Goal: Task Accomplishment & Management: Complete application form

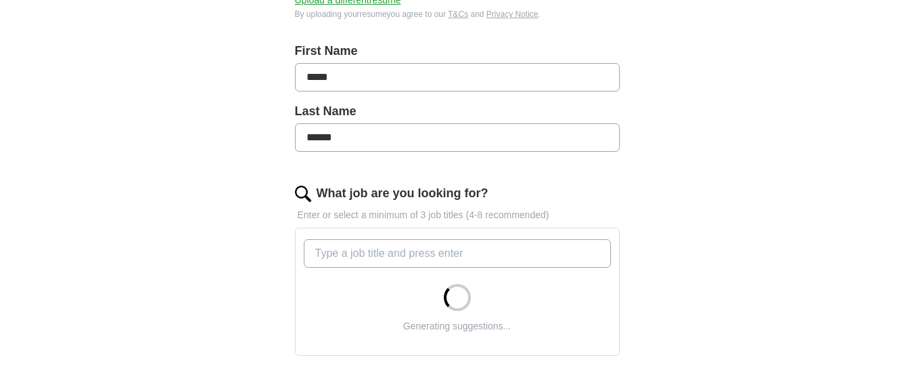
scroll to position [325, 0]
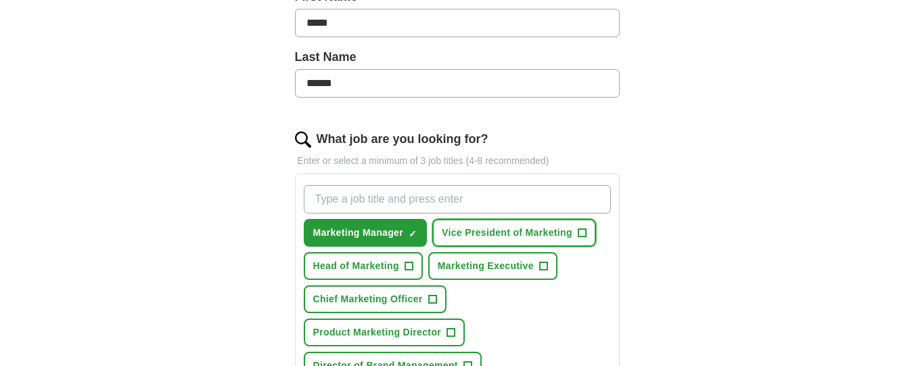
click at [463, 230] on span "Vice President of Marketing" at bounding box center [507, 232] width 131 height 14
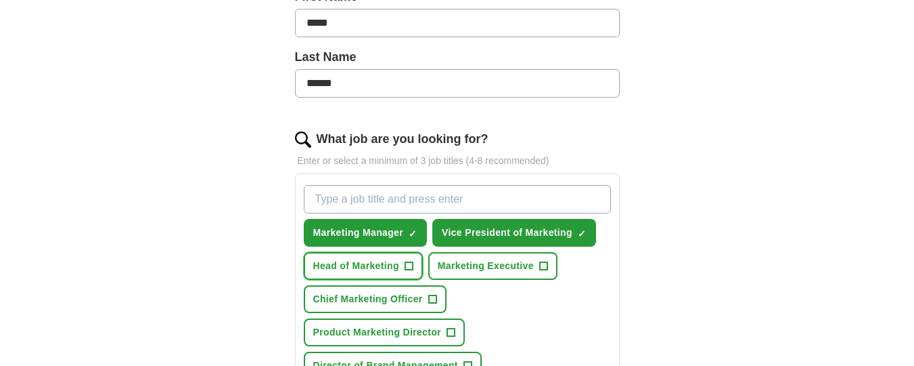
click at [383, 265] on span "Head of Marketing" at bounding box center [356, 266] width 86 height 14
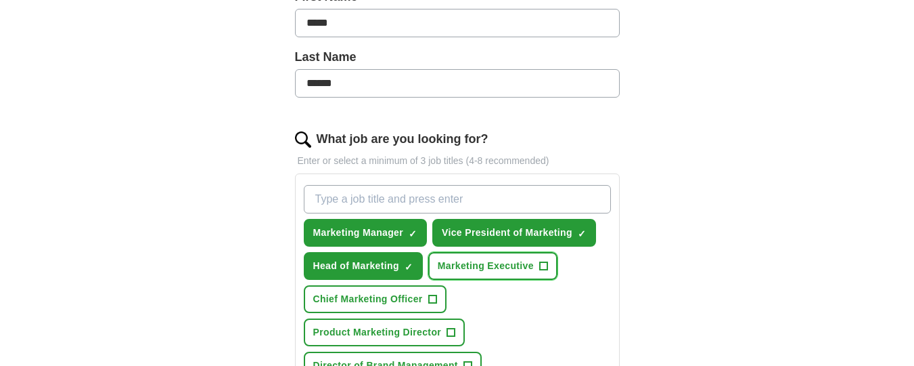
click at [493, 265] on span "Marketing Executive" at bounding box center [486, 266] width 96 height 14
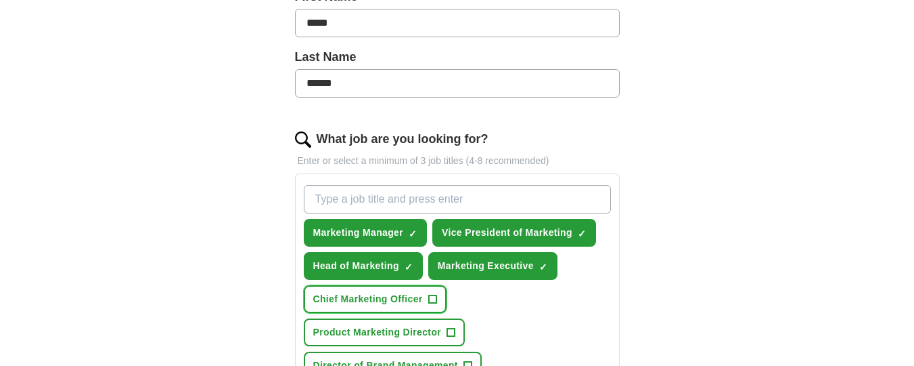
click at [412, 303] on span "Chief Marketing Officer" at bounding box center [368, 299] width 110 height 14
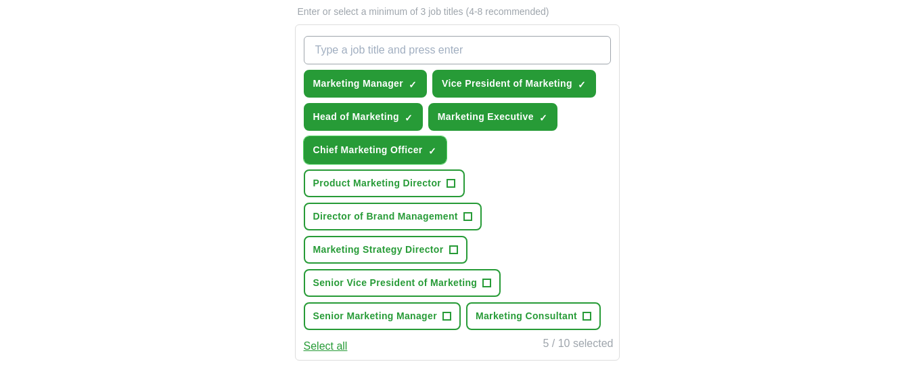
scroll to position [479, 0]
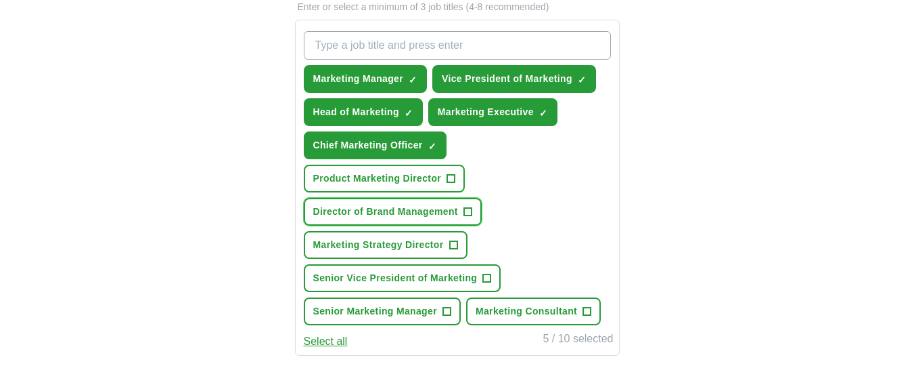
click at [466, 207] on span "+" at bounding box center [468, 211] width 8 height 11
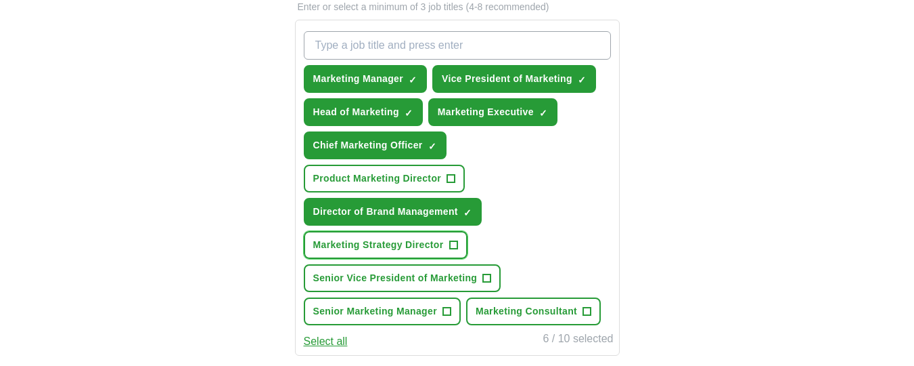
click at [450, 240] on span "+" at bounding box center [453, 245] width 8 height 11
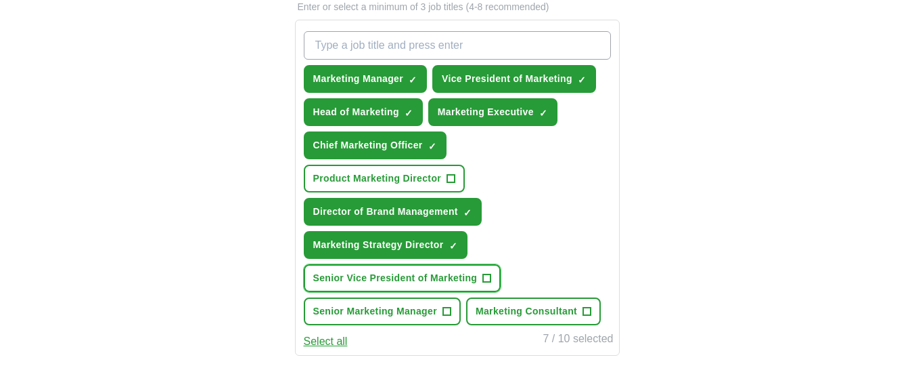
click at [445, 273] on span "Senior Vice President of Marketing" at bounding box center [395, 278] width 164 height 14
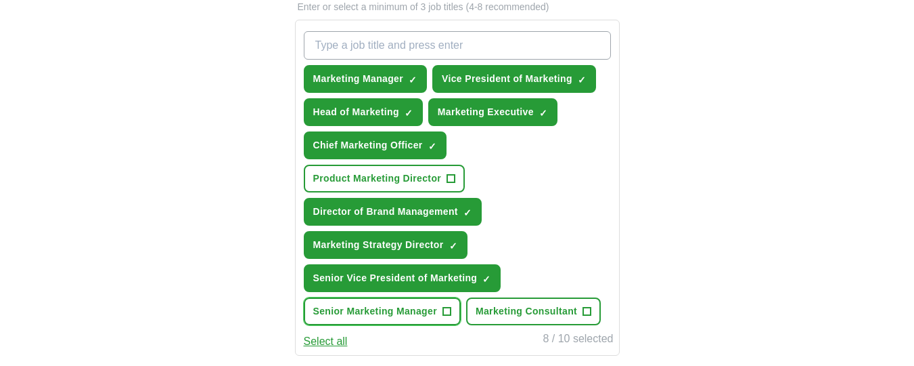
click at [426, 314] on span "Senior Marketing Manager" at bounding box center [375, 311] width 124 height 14
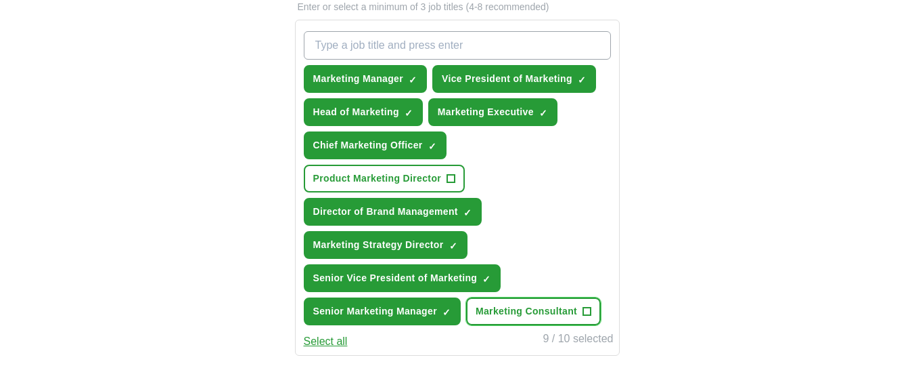
click at [521, 305] on span "Marketing Consultant" at bounding box center [527, 311] width 102 height 14
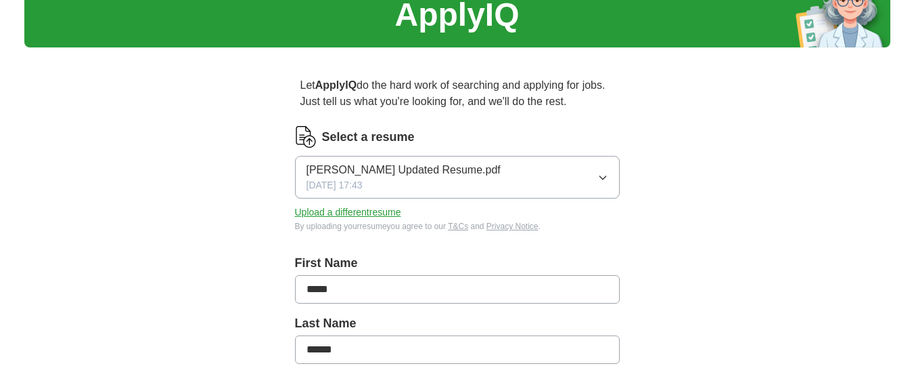
scroll to position [0, 0]
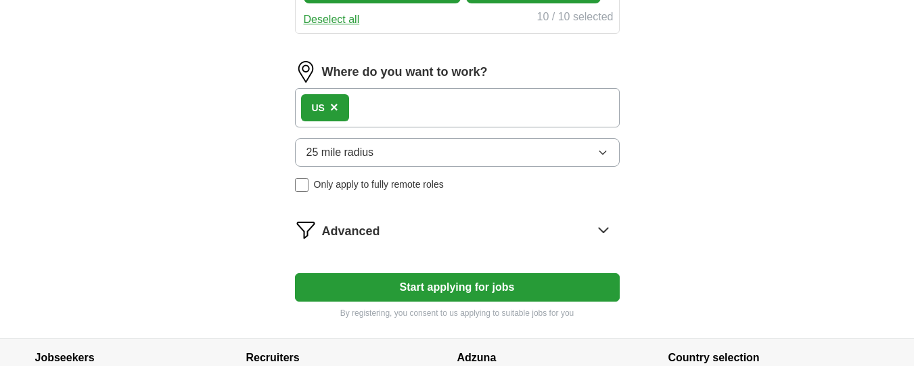
scroll to position [796, 0]
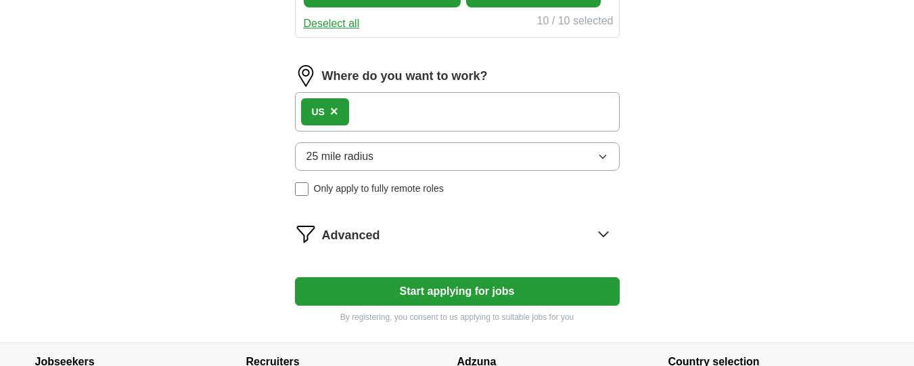
click at [605, 230] on icon at bounding box center [604, 234] width 22 height 22
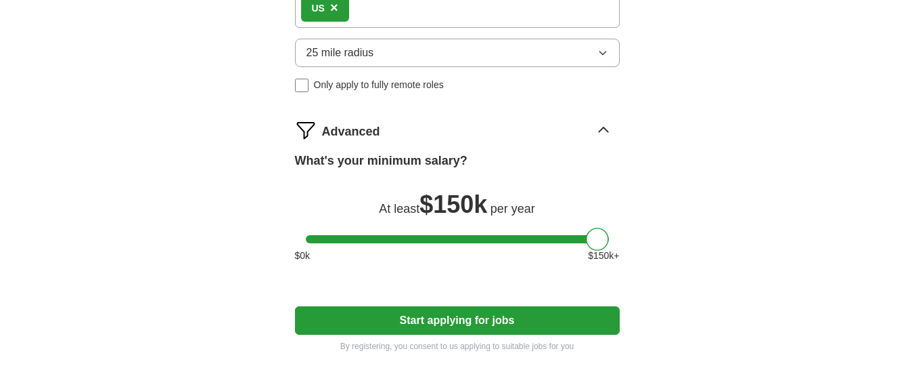
scroll to position [904, 0]
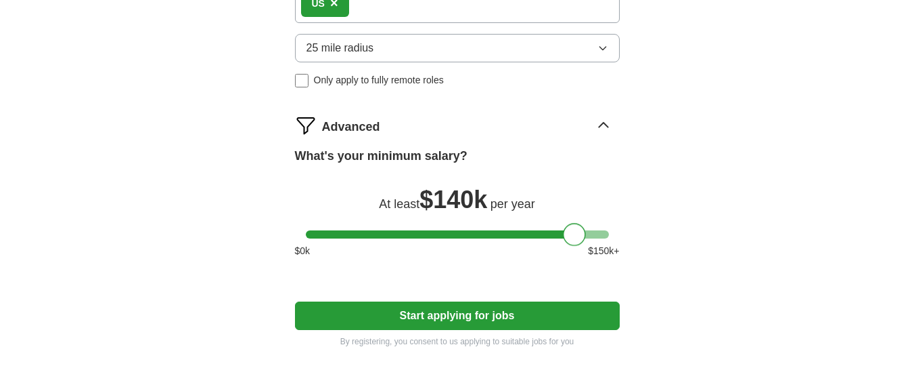
drag, startPoint x: 595, startPoint y: 236, endPoint x: 571, endPoint y: 231, distance: 24.3
click at [571, 231] on div at bounding box center [574, 234] width 23 height 23
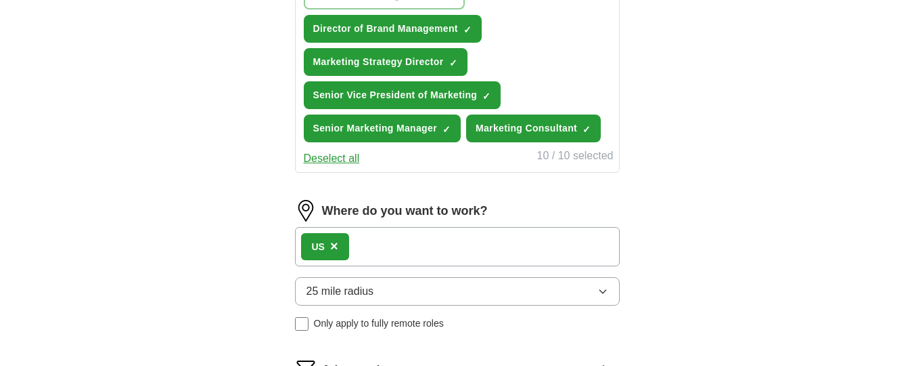
scroll to position [669, 0]
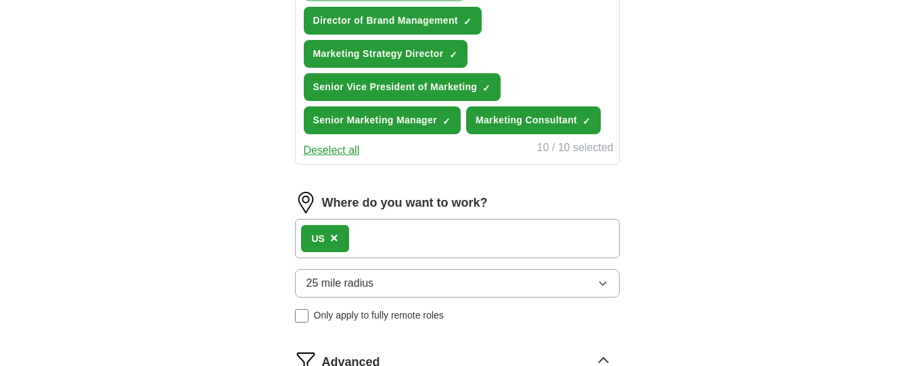
click at [332, 236] on span "×" at bounding box center [334, 237] width 8 height 15
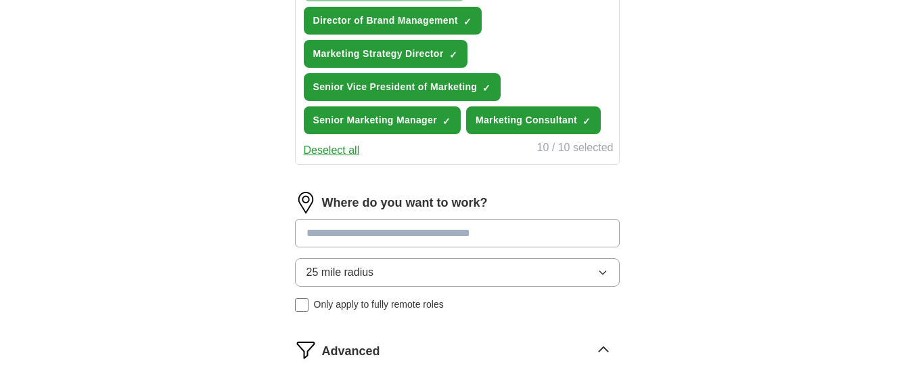
click at [332, 237] on input at bounding box center [457, 233] width 325 height 28
type input "******"
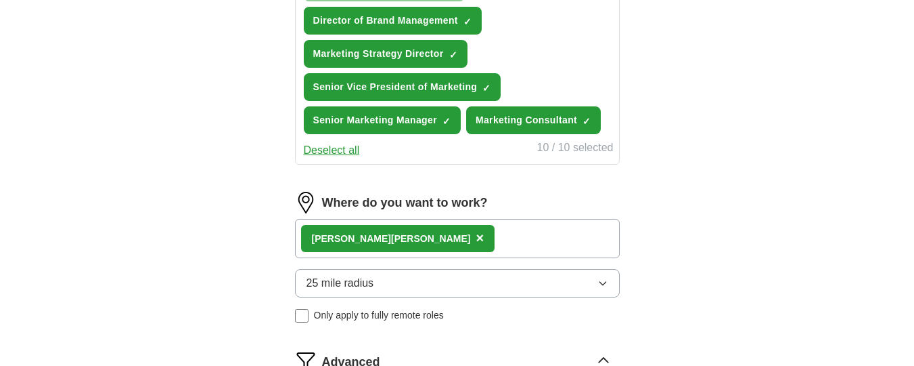
click at [401, 231] on div "[PERSON_NAME] ×" at bounding box center [457, 238] width 325 height 39
click at [397, 236] on div "[PERSON_NAME] ×" at bounding box center [457, 238] width 325 height 39
click at [309, 200] on img at bounding box center [306, 203] width 22 height 22
click at [476, 234] on span "×" at bounding box center [480, 237] width 8 height 15
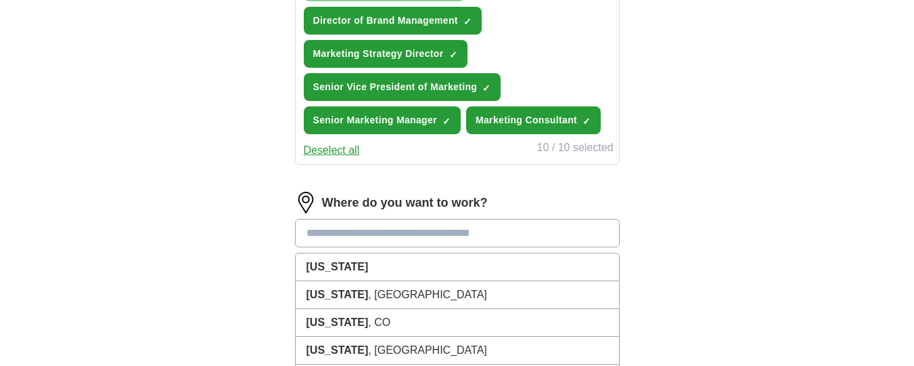
click at [344, 237] on input at bounding box center [457, 233] width 325 height 28
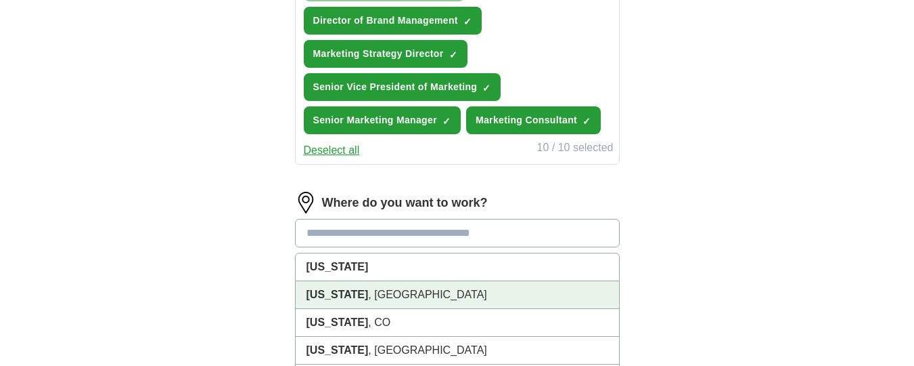
click at [334, 294] on strong "[US_STATE]" at bounding box center [338, 294] width 62 height 12
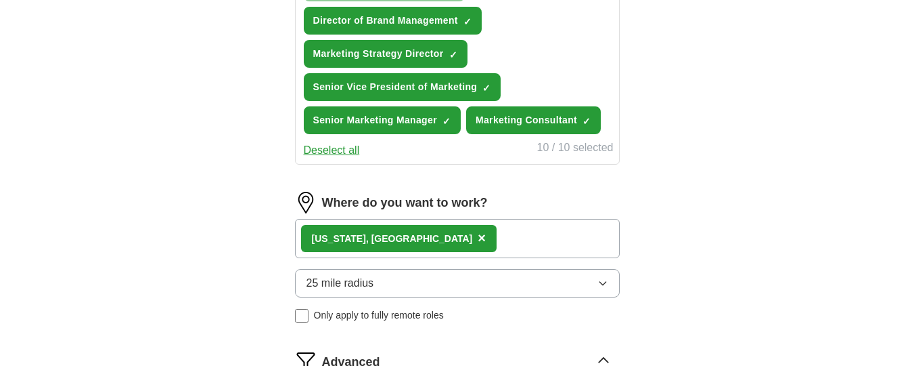
click at [412, 234] on div "[US_STATE] , [GEOGRAPHIC_DATA] ×" at bounding box center [457, 238] width 325 height 39
click at [478, 236] on span "×" at bounding box center [482, 237] width 8 height 15
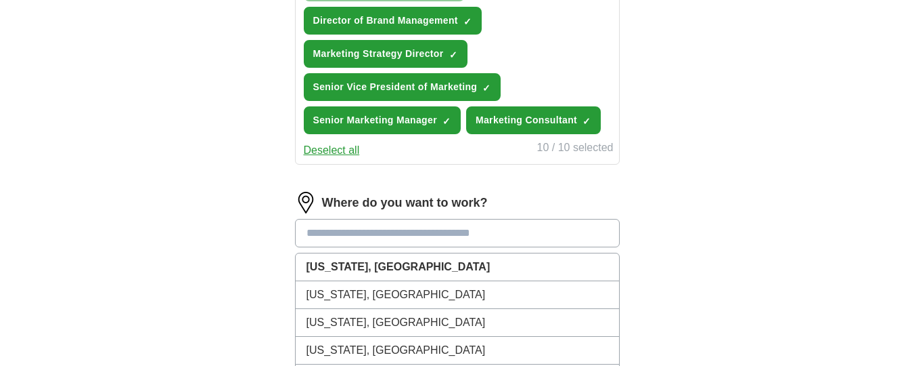
click at [332, 232] on input at bounding box center [457, 233] width 325 height 28
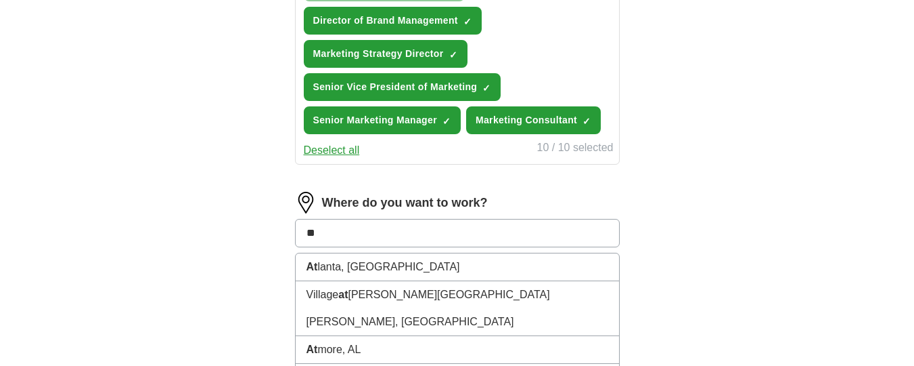
type input "***"
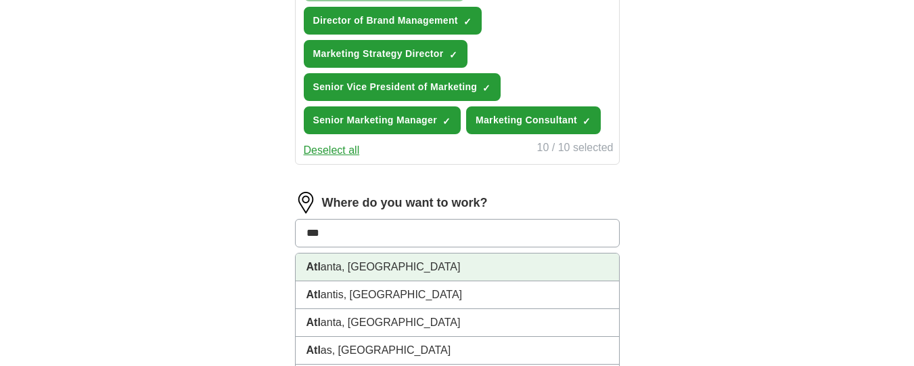
click at [359, 273] on li "Atl anta, [GEOGRAPHIC_DATA]" at bounding box center [458, 267] width 324 height 28
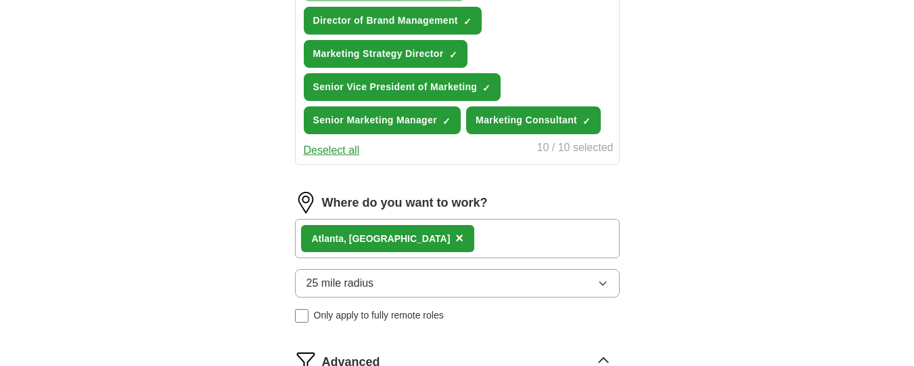
click at [600, 286] on icon "button" at bounding box center [603, 283] width 11 height 11
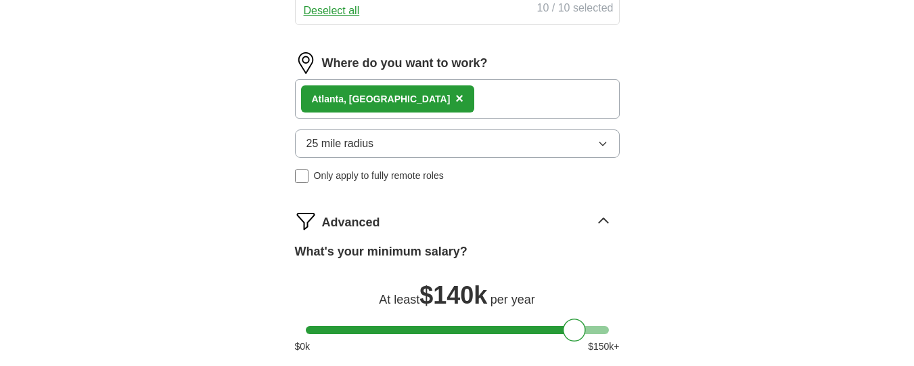
scroll to position [812, 0]
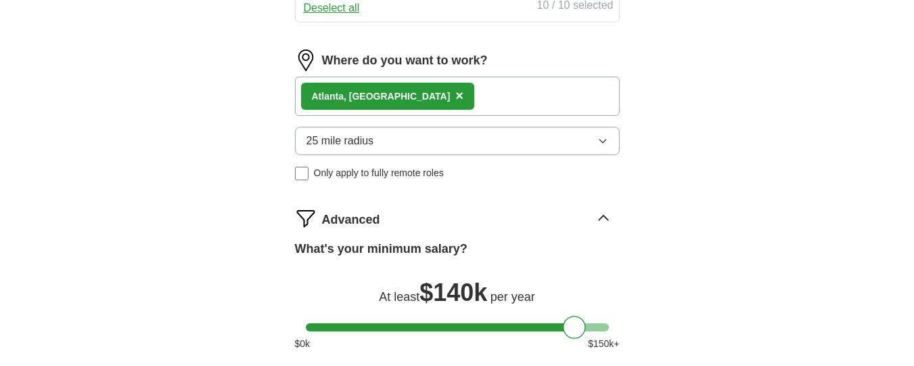
click at [598, 138] on icon "button" at bounding box center [603, 140] width 11 height 11
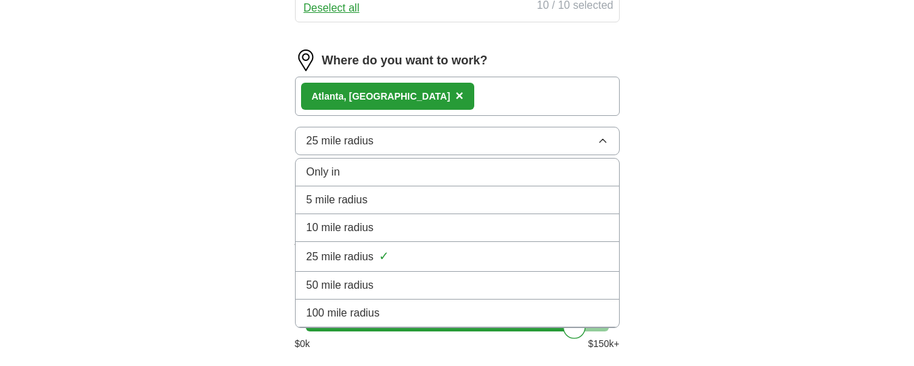
click at [441, 280] on div "50 mile radius" at bounding box center [458, 285] width 302 height 16
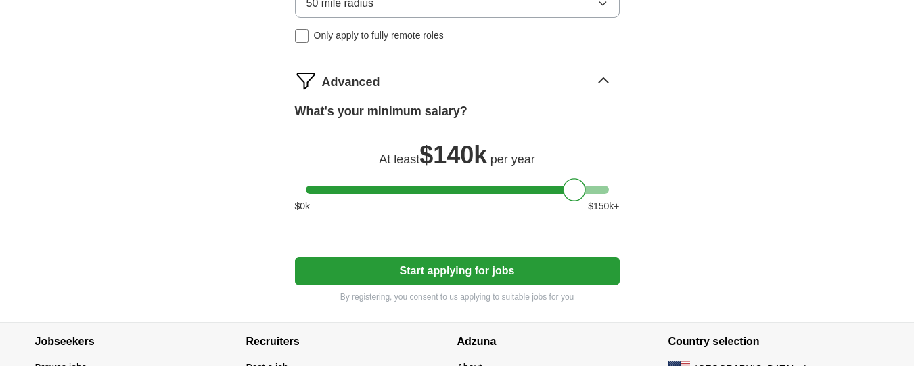
scroll to position [952, 0]
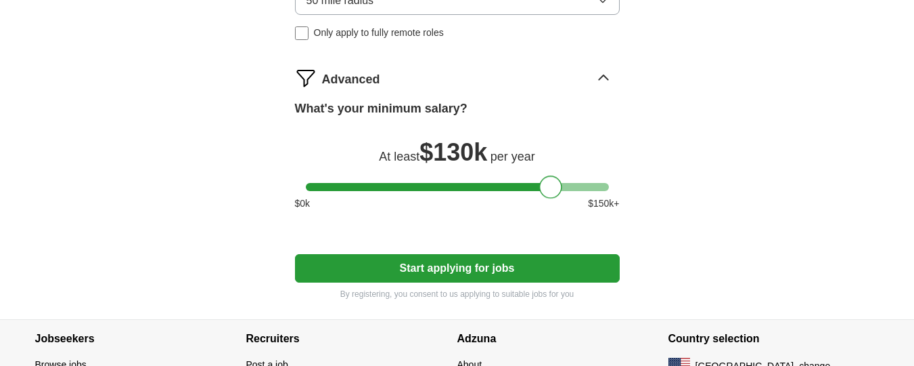
drag, startPoint x: 578, startPoint y: 187, endPoint x: 554, endPoint y: 188, distance: 23.7
click at [554, 188] on div at bounding box center [550, 186] width 23 height 23
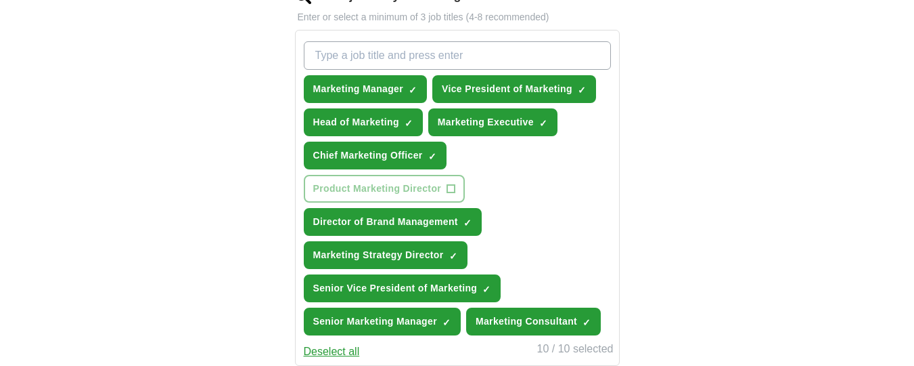
scroll to position [474, 0]
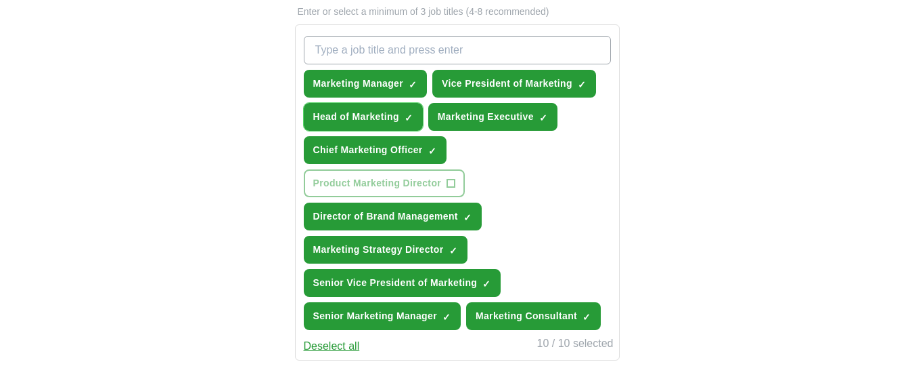
click at [374, 112] on span "Head of Marketing" at bounding box center [356, 117] width 86 height 14
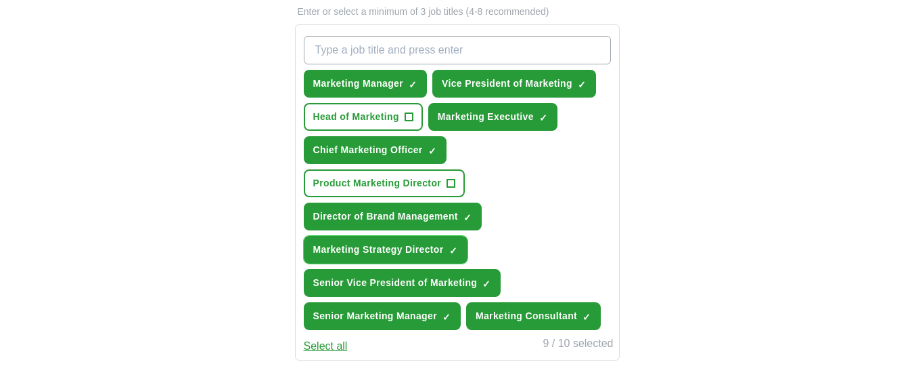
click at [424, 248] on span "Marketing Strategy Director" at bounding box center [378, 249] width 131 height 14
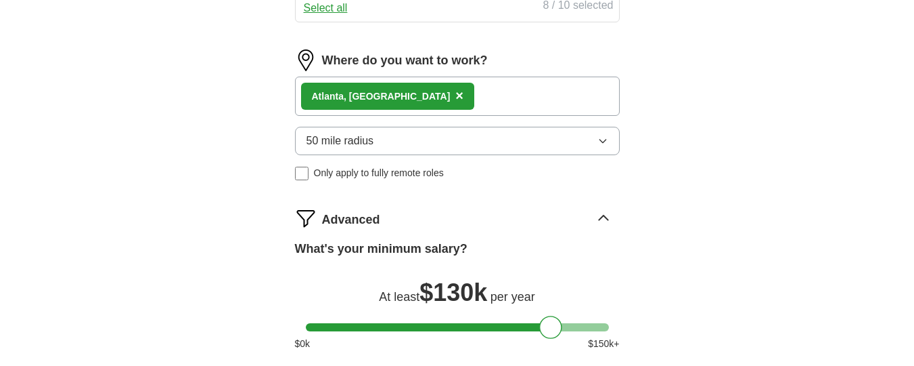
scroll to position [818, 0]
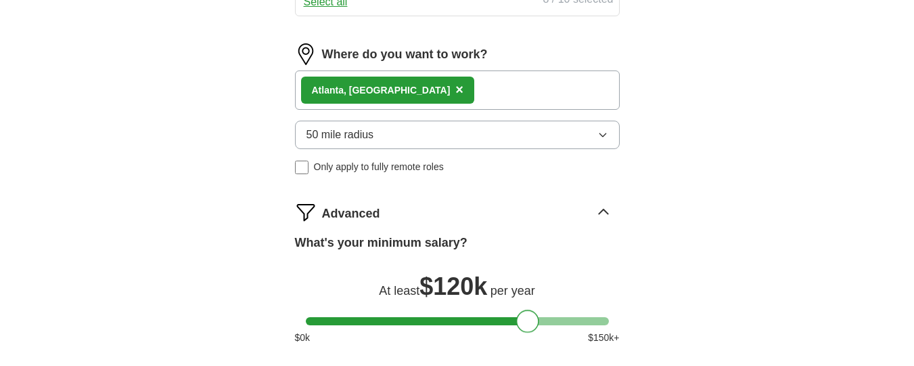
drag, startPoint x: 548, startPoint y: 313, endPoint x: 524, endPoint y: 312, distance: 23.7
click at [524, 312] on div at bounding box center [527, 320] width 23 height 23
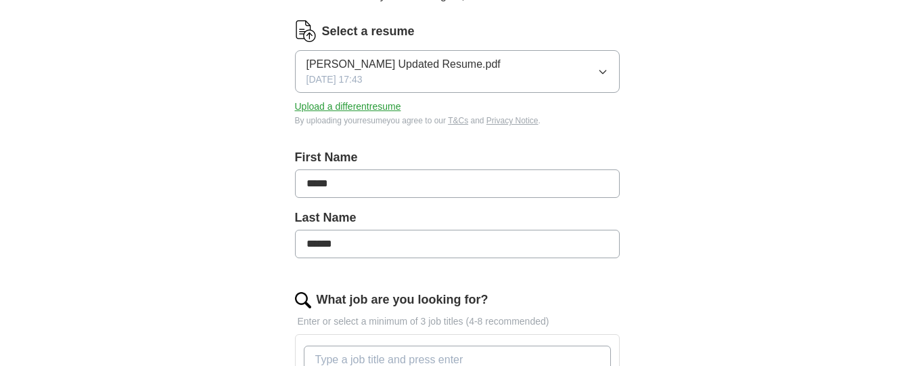
scroll to position [162, 0]
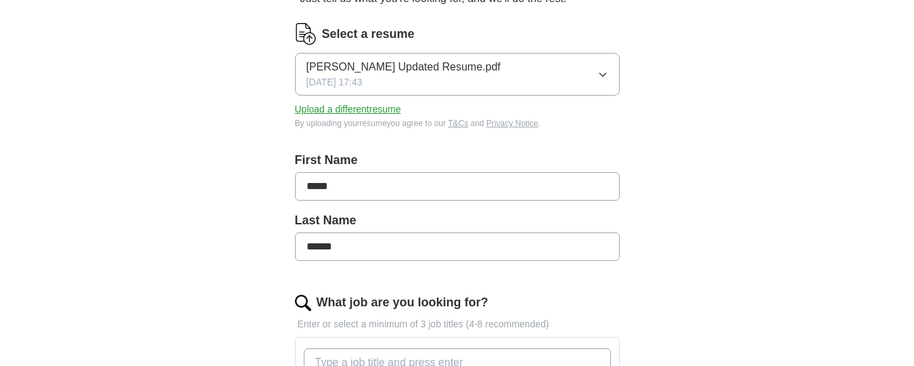
click at [368, 103] on button "Upload a different resume" at bounding box center [348, 109] width 106 height 14
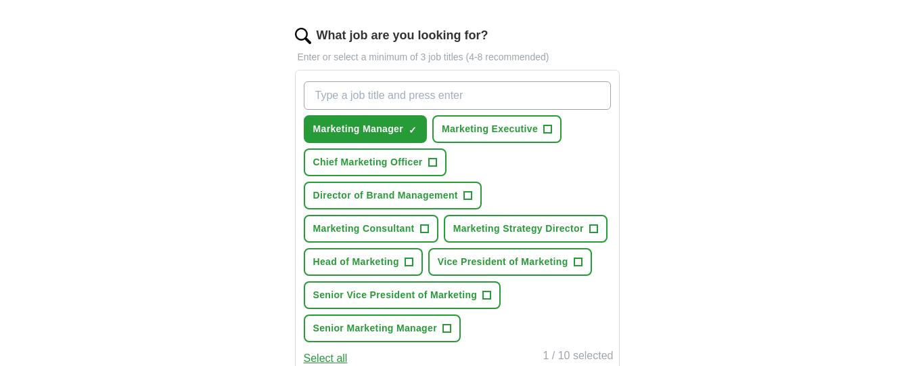
scroll to position [437, 0]
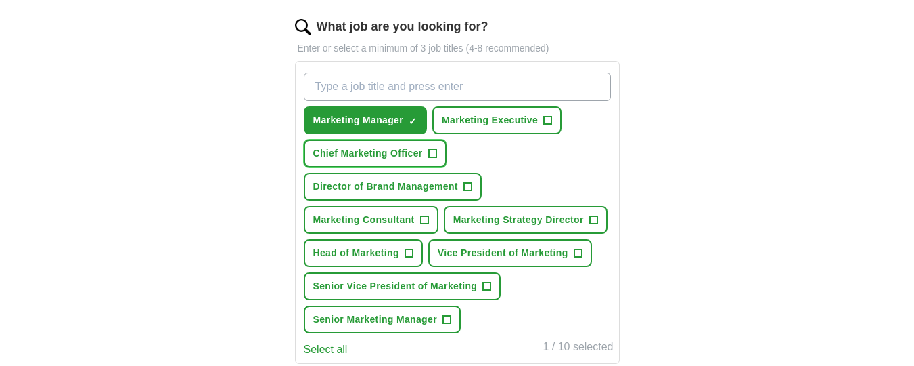
click at [389, 144] on button "Chief Marketing Officer +" at bounding box center [375, 153] width 143 height 28
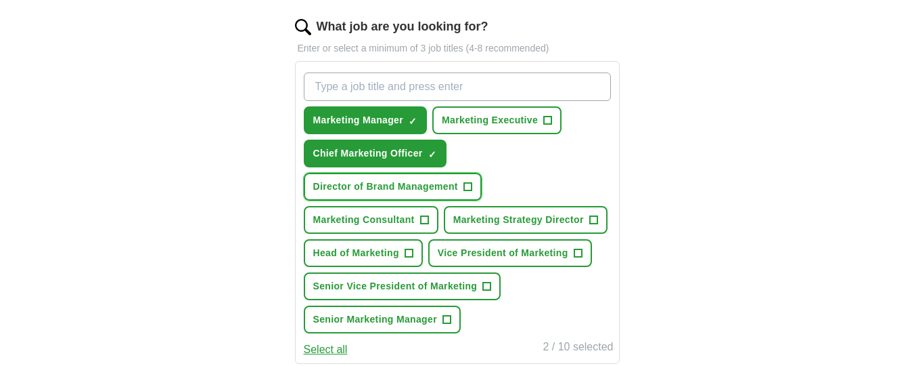
click at [387, 190] on span "Director of Brand Management" at bounding box center [385, 186] width 145 height 14
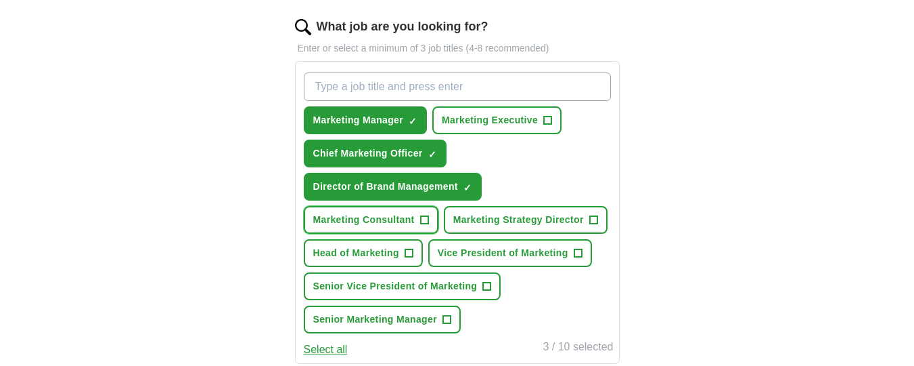
click at [395, 217] on span "Marketing Consultant" at bounding box center [364, 220] width 102 height 14
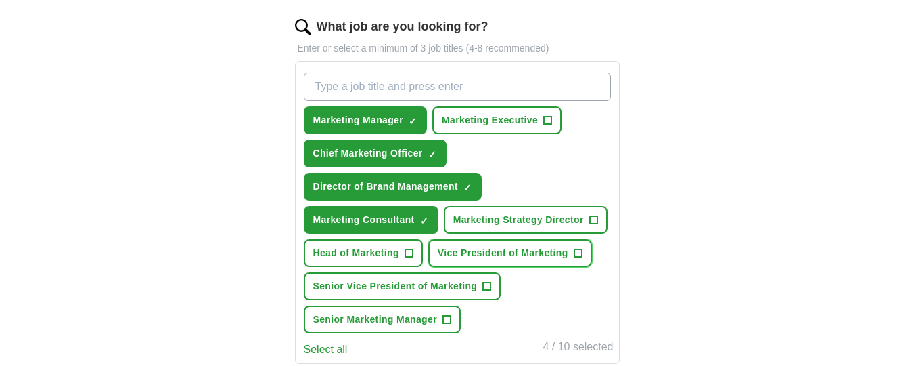
click at [481, 252] on span "Vice President of Marketing" at bounding box center [503, 253] width 131 height 14
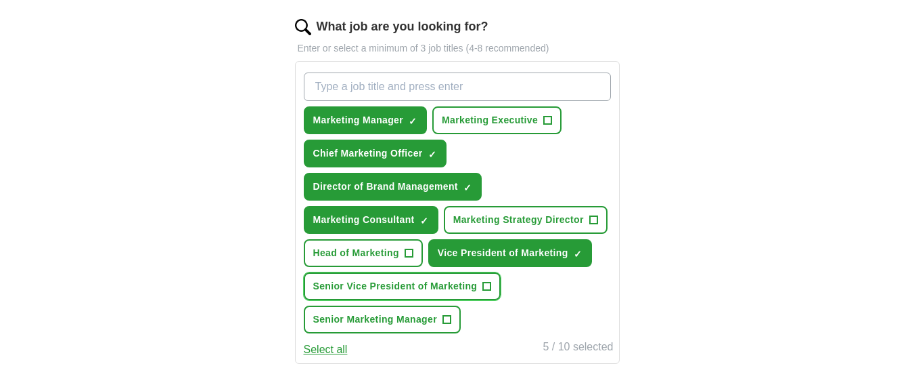
click at [414, 282] on span "Senior Vice President of Marketing" at bounding box center [395, 286] width 164 height 14
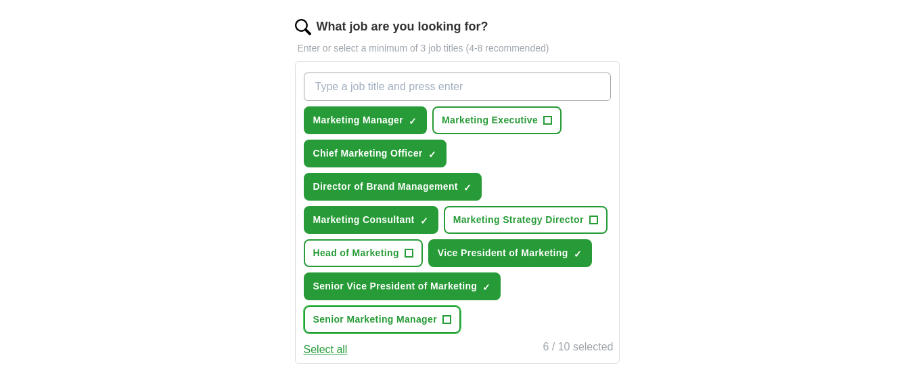
click at [390, 311] on button "Senior Marketing Manager +" at bounding box center [382, 319] width 157 height 28
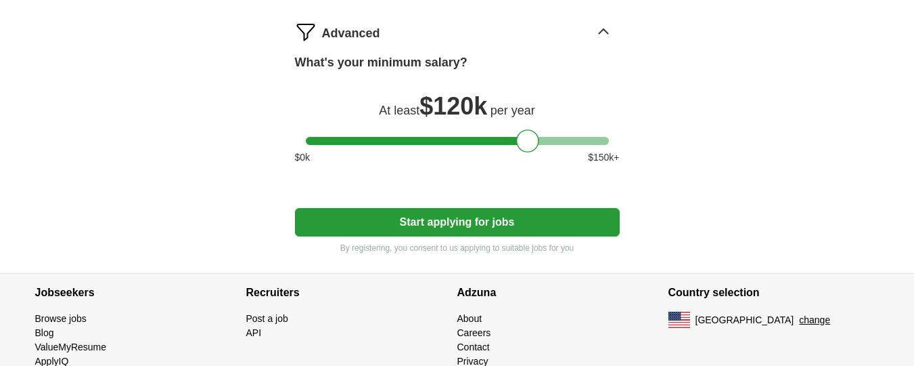
scroll to position [967, 0]
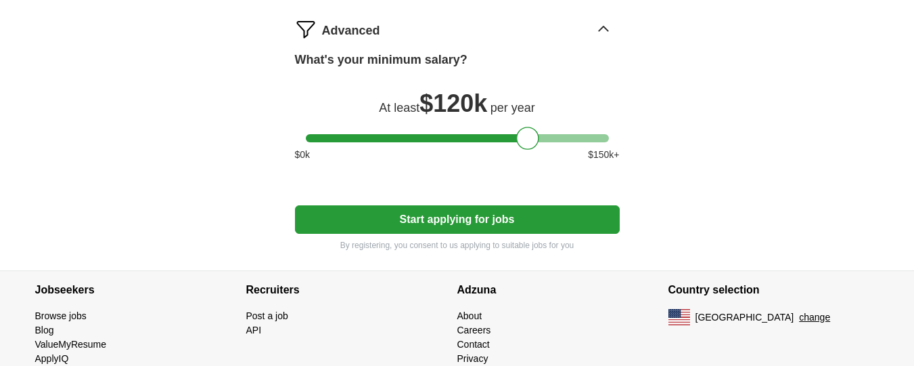
click at [485, 217] on button "Start applying for jobs" at bounding box center [457, 219] width 325 height 28
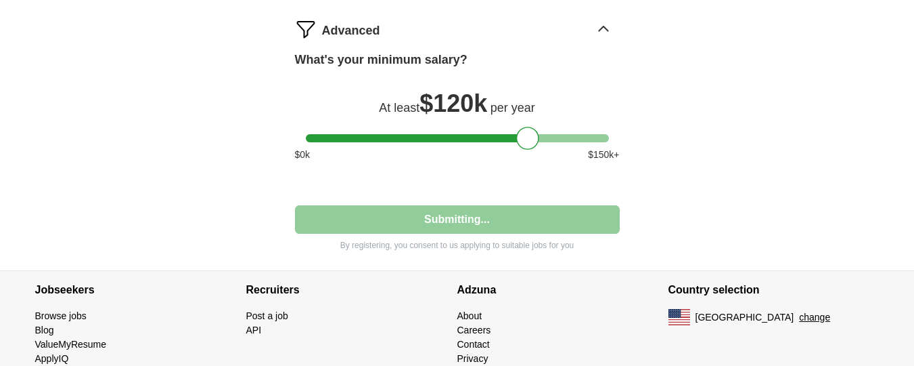
select select "**"
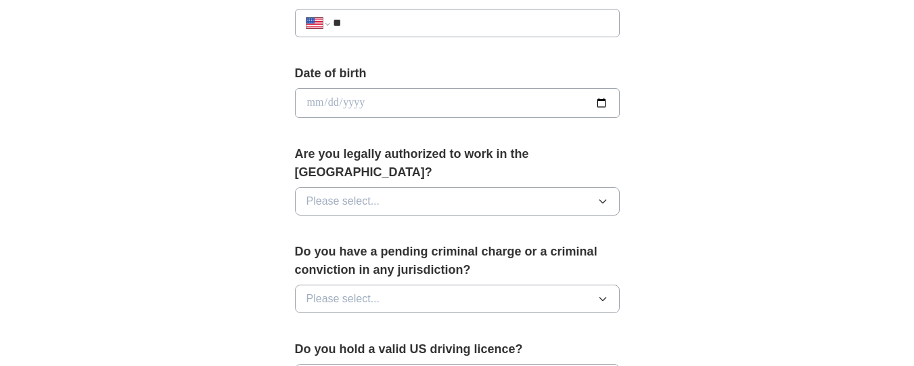
scroll to position [566, 0]
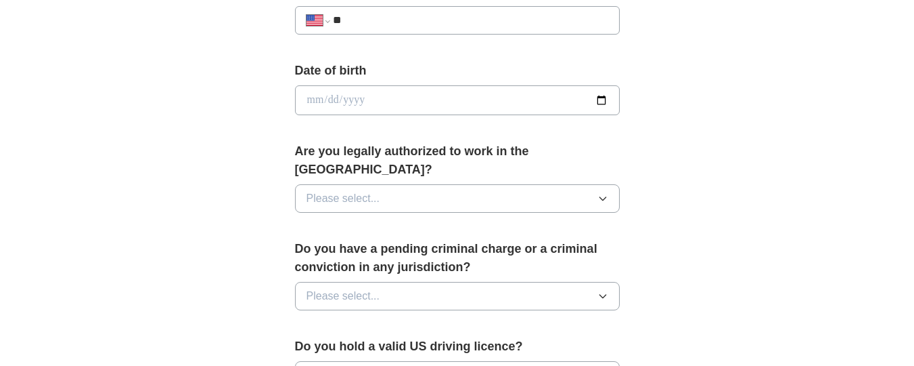
click at [600, 193] on icon "button" at bounding box center [603, 198] width 11 height 11
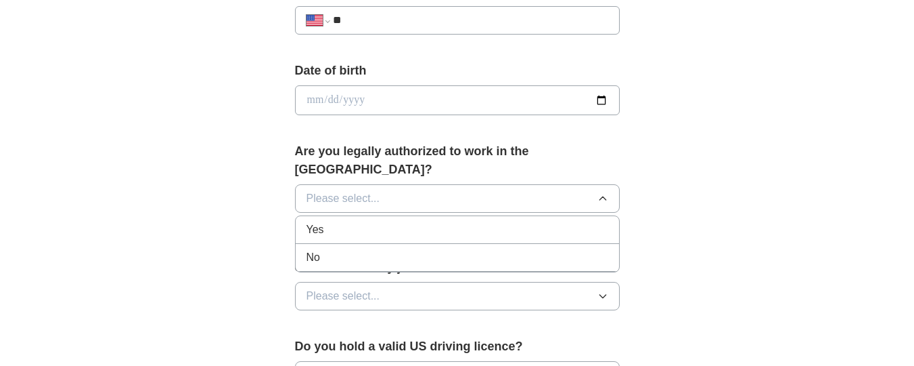
click at [535, 221] on div "Yes" at bounding box center [458, 229] width 302 height 16
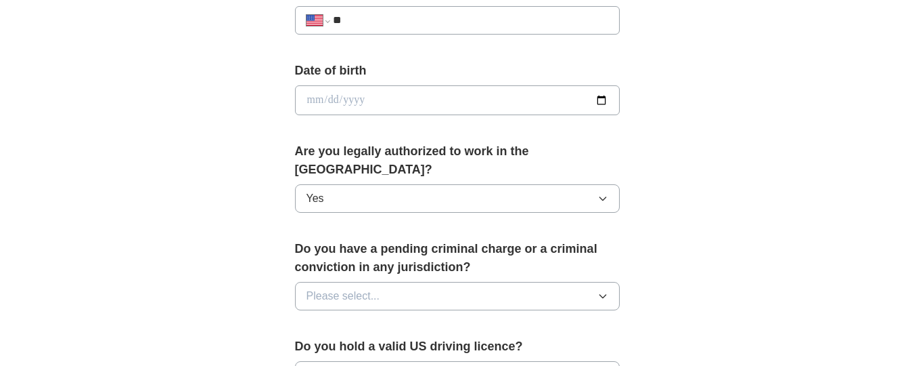
click at [606, 290] on icon "button" at bounding box center [603, 295] width 11 height 11
click at [537, 347] on div "No" at bounding box center [458, 355] width 302 height 16
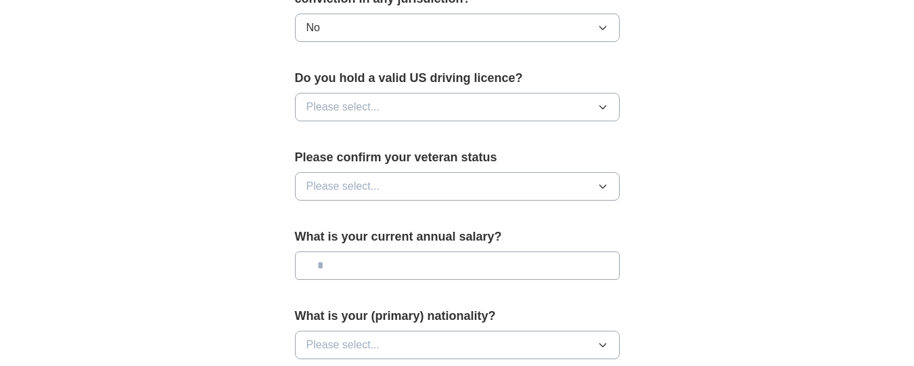
scroll to position [837, 0]
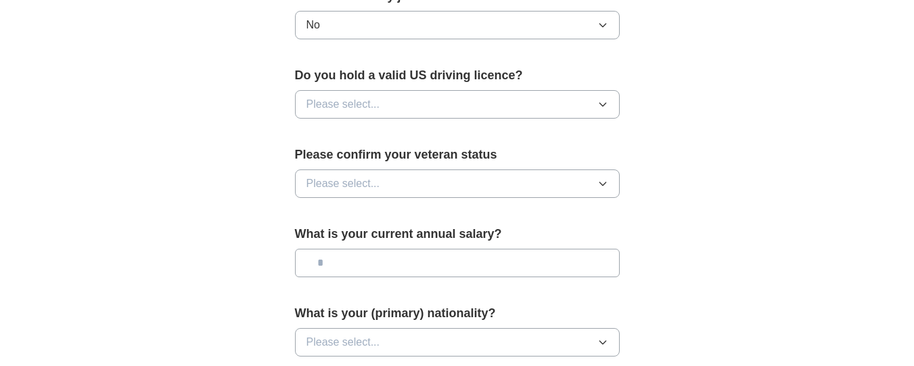
click at [600, 99] on icon "button" at bounding box center [603, 104] width 11 height 11
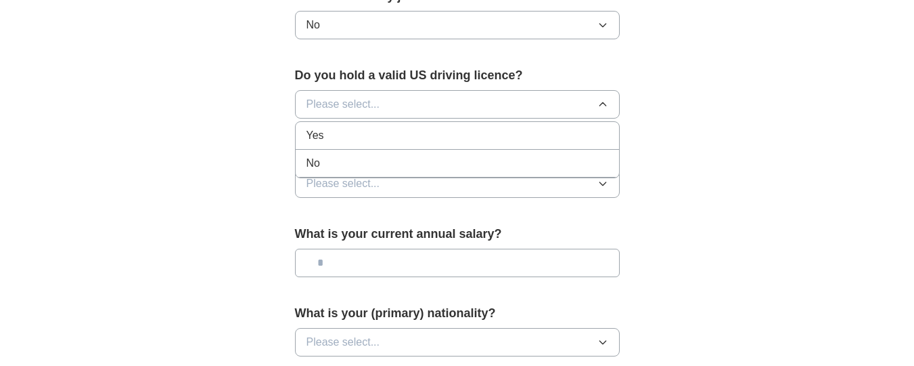
click at [544, 127] on div "Yes" at bounding box center [458, 135] width 302 height 16
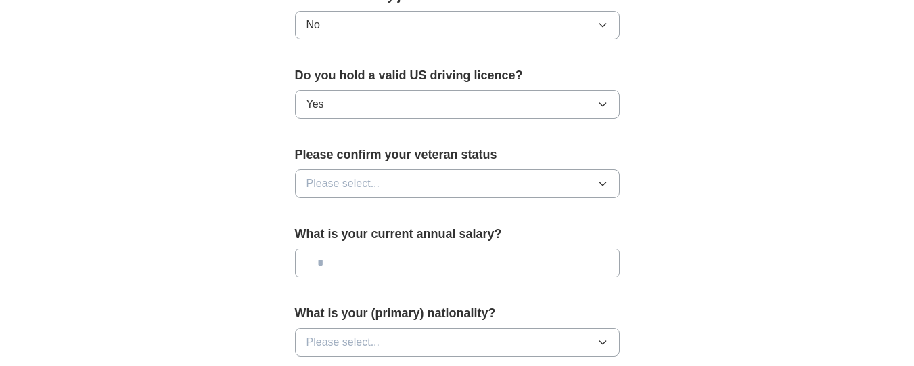
click at [590, 169] on button "Please select..." at bounding box center [457, 183] width 325 height 28
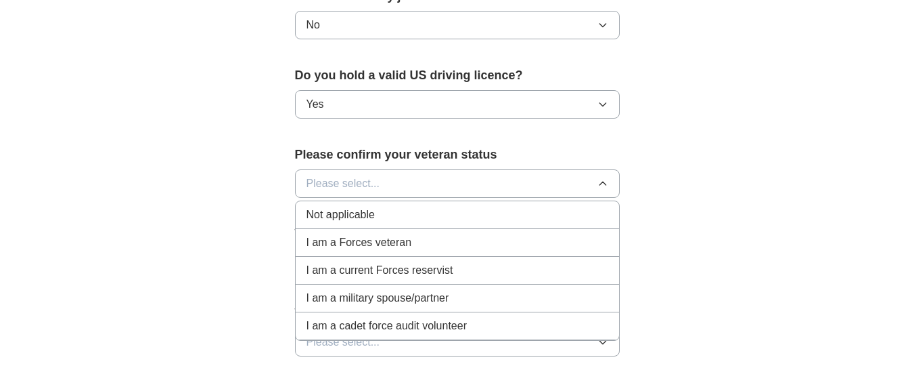
click at [374, 206] on span "Not applicable" at bounding box center [341, 214] width 68 height 16
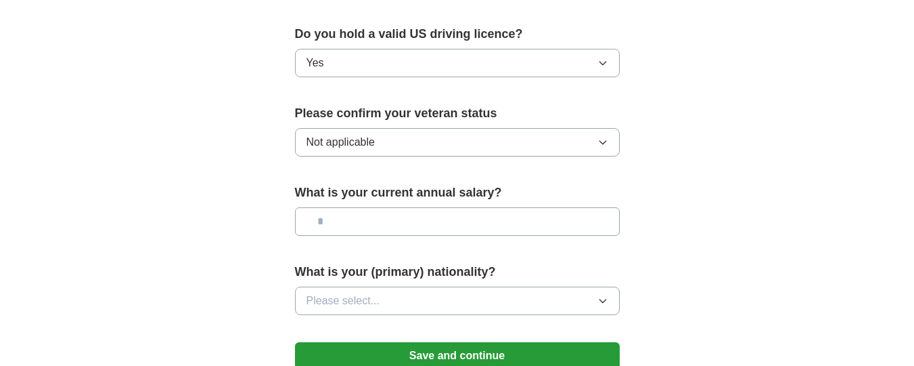
scroll to position [1027, 0]
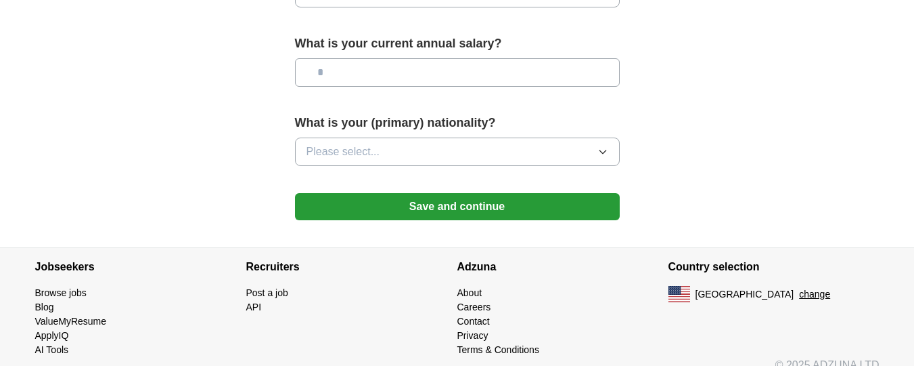
click at [485, 137] on button "Please select..." at bounding box center [457, 151] width 325 height 28
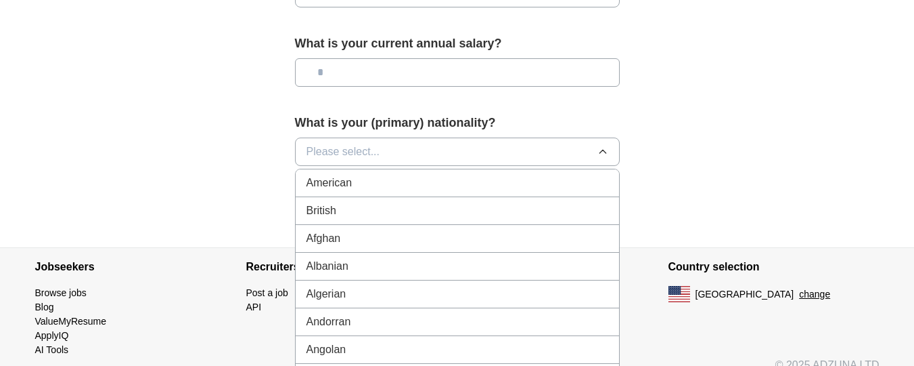
click at [449, 175] on div "American" at bounding box center [458, 183] width 302 height 16
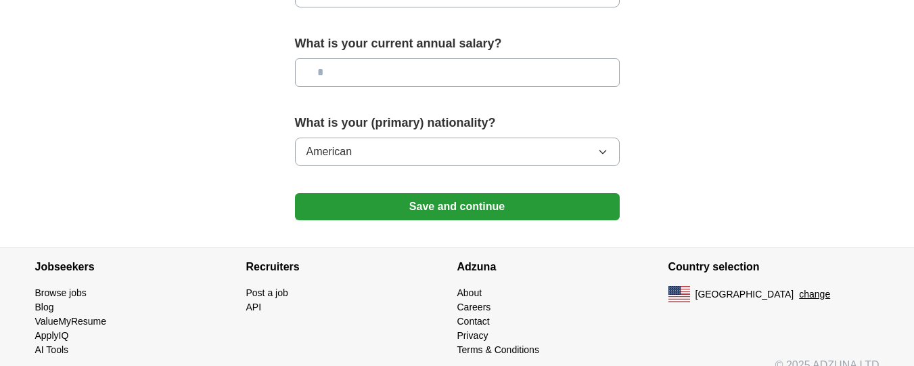
click at [451, 193] on button "Save and continue" at bounding box center [457, 206] width 325 height 27
